Goal: Task Accomplishment & Management: Use online tool/utility

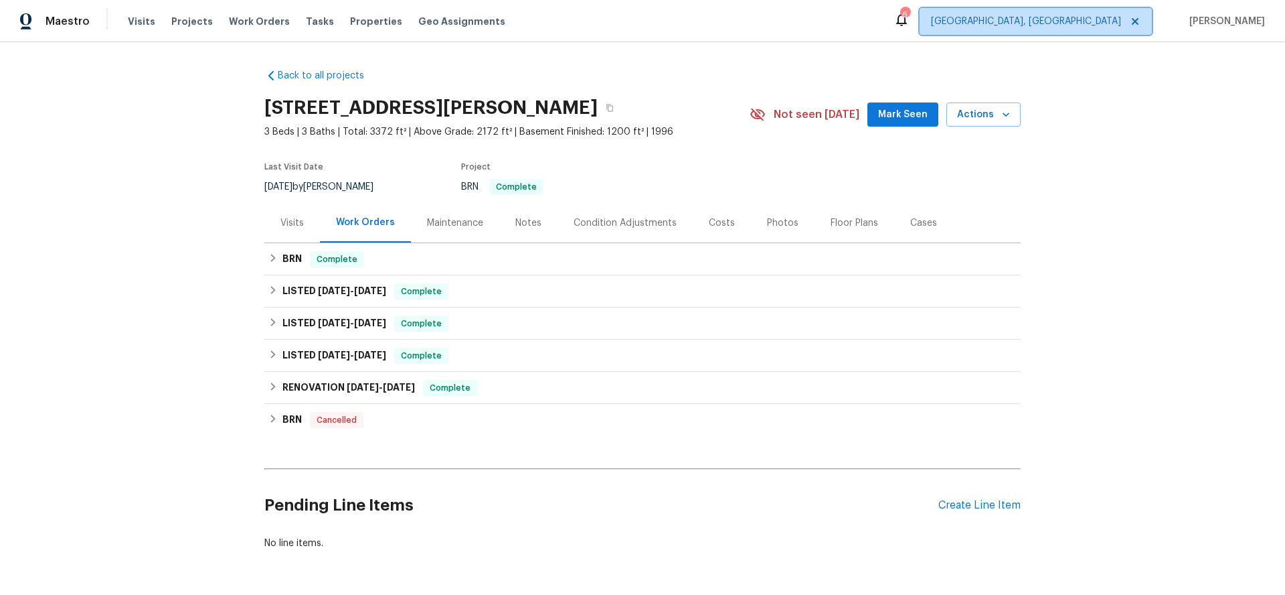
click at [1115, 17] on span "[GEOGRAPHIC_DATA], [GEOGRAPHIC_DATA]" at bounding box center [1026, 21] width 190 height 13
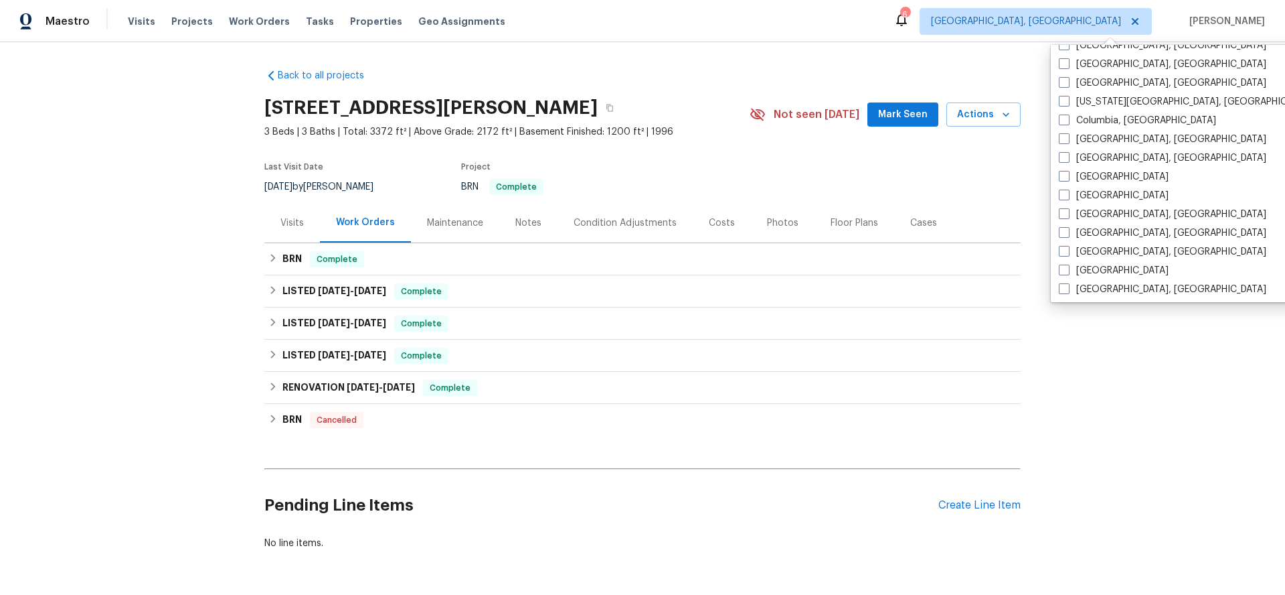
scroll to position [242, 0]
click at [1101, 171] on label "[GEOGRAPHIC_DATA]" at bounding box center [1114, 173] width 110 height 13
click at [1068, 171] on input "[GEOGRAPHIC_DATA]" at bounding box center [1063, 171] width 9 height 9
checkbox input "true"
click at [240, 17] on span "Work Orders" at bounding box center [259, 21] width 61 height 13
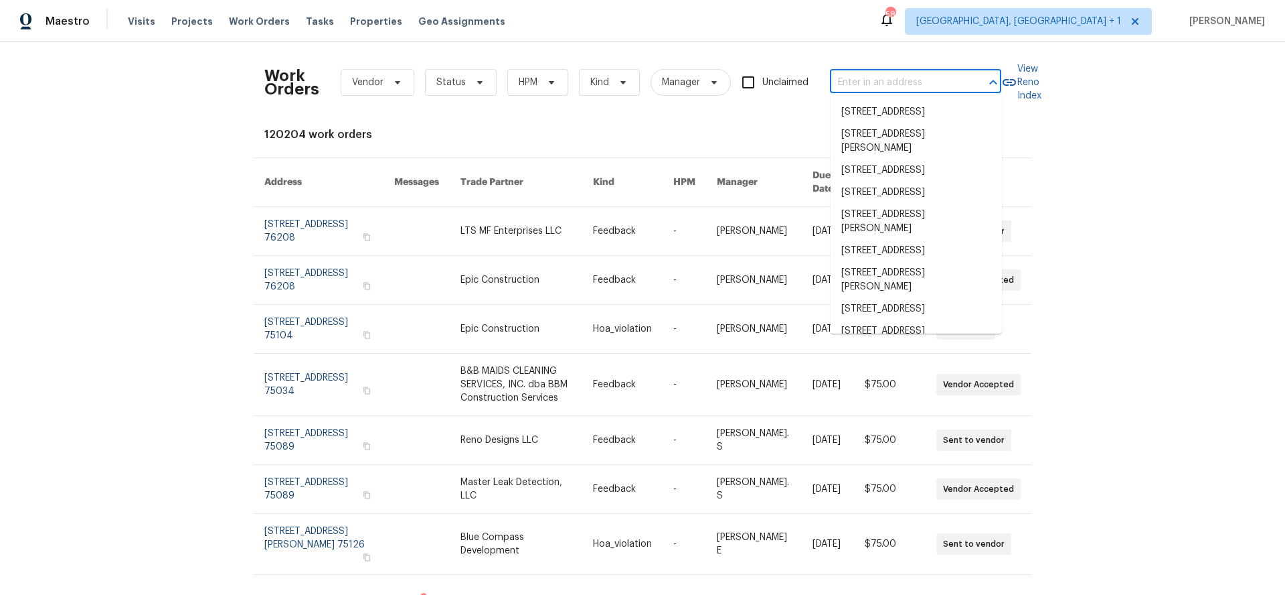
click at [933, 78] on input "text" at bounding box center [897, 82] width 134 height 21
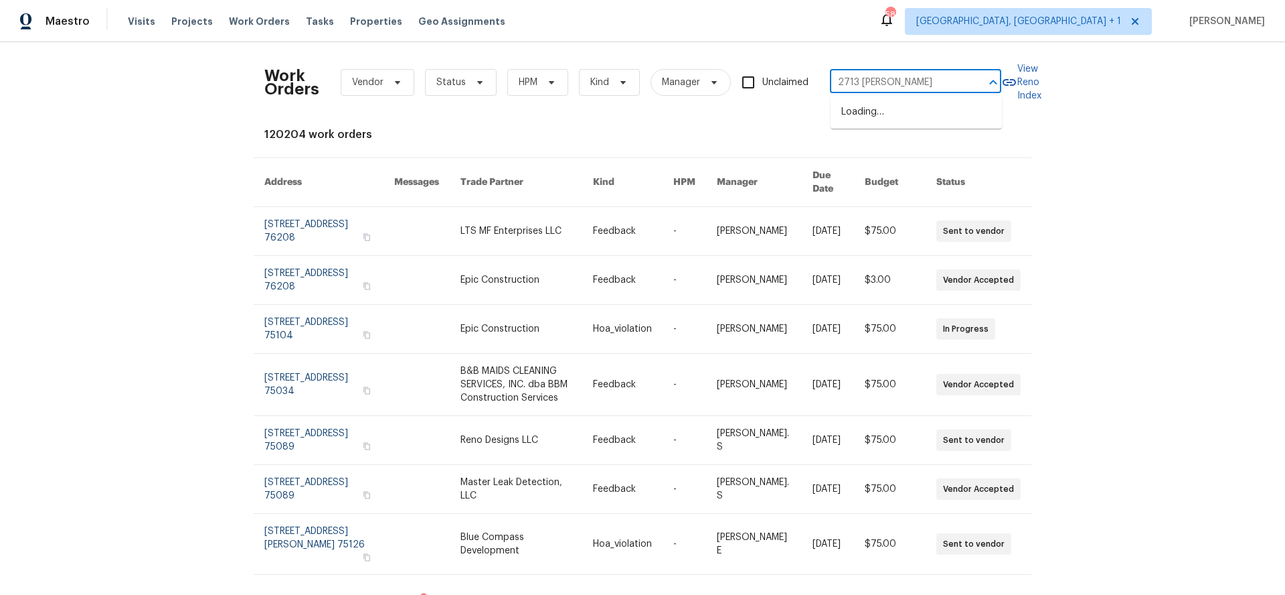
type input "2713 sutters"
click at [957, 118] on li "[STREET_ADDRESS]" at bounding box center [916, 112] width 171 height 22
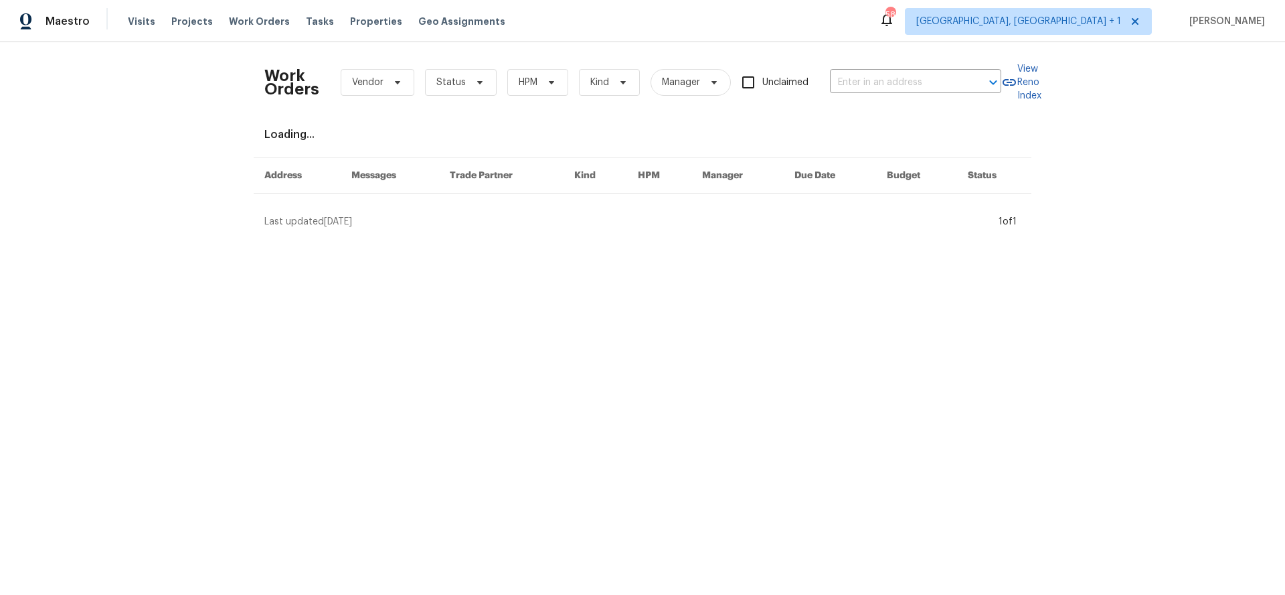
type input "[STREET_ADDRESS]"
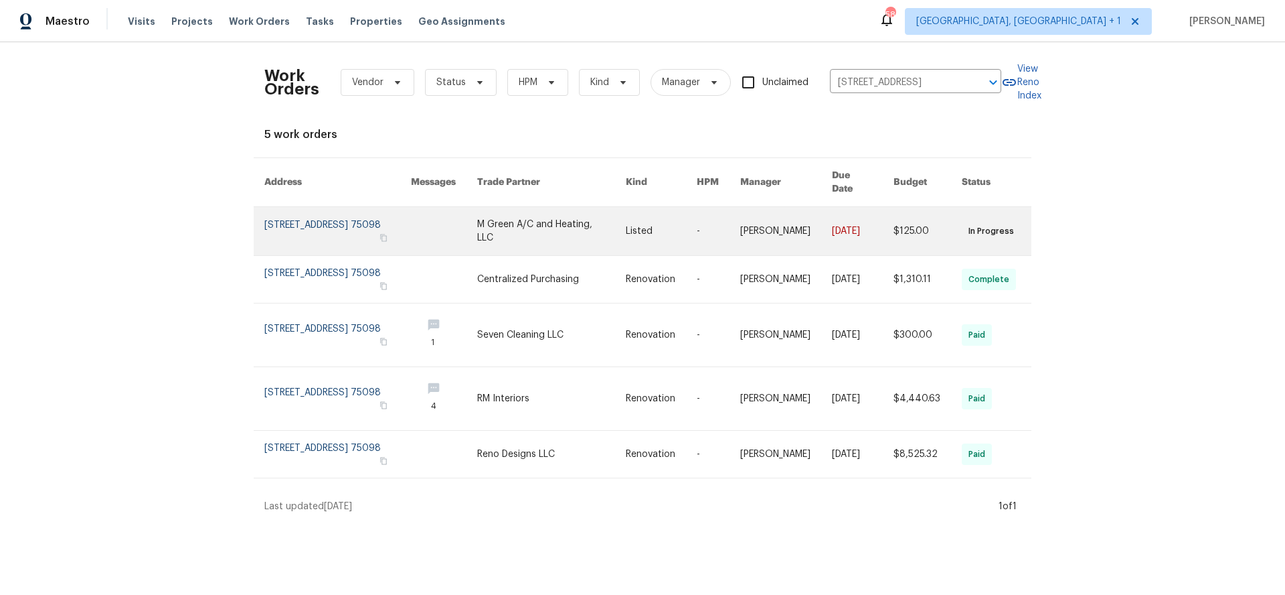
click at [444, 211] on link at bounding box center [444, 231] width 66 height 48
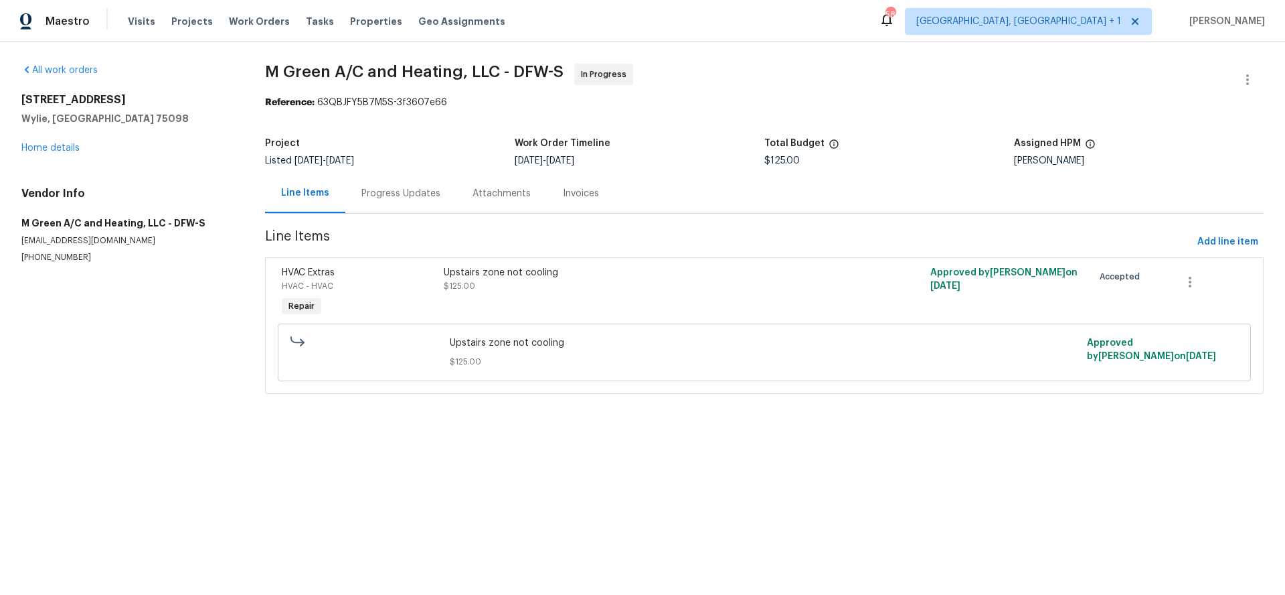
click at [495, 198] on div "Attachments" at bounding box center [502, 193] width 58 height 13
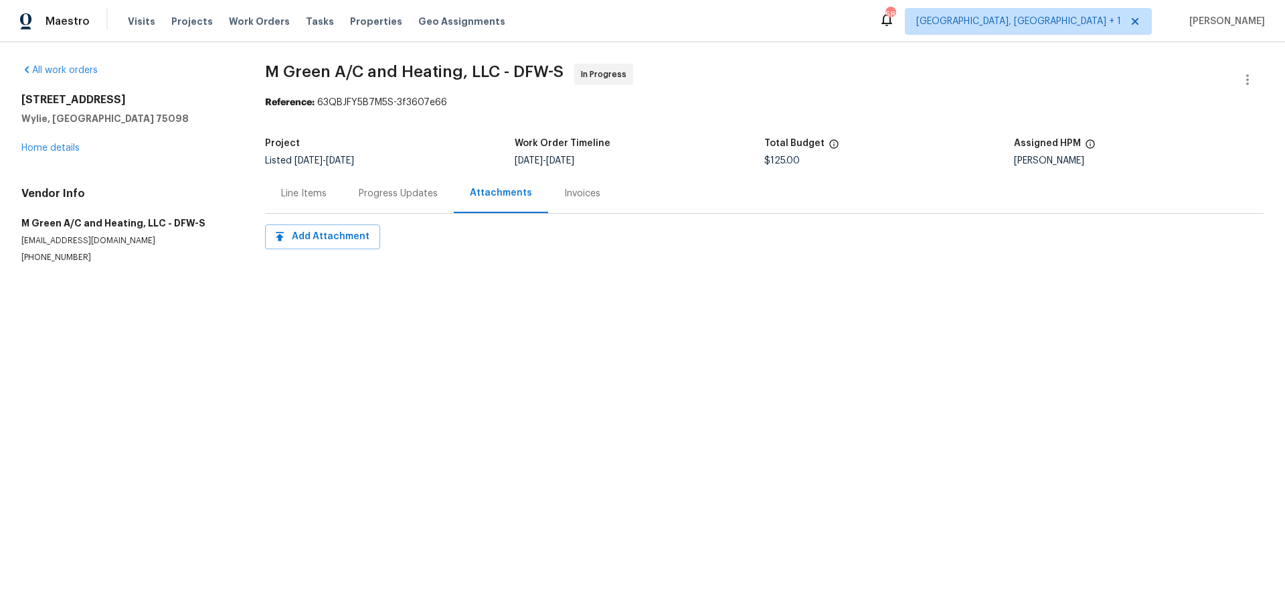
click at [388, 197] on div "Progress Updates" at bounding box center [398, 193] width 79 height 13
